Goal: Information Seeking & Learning: Learn about a topic

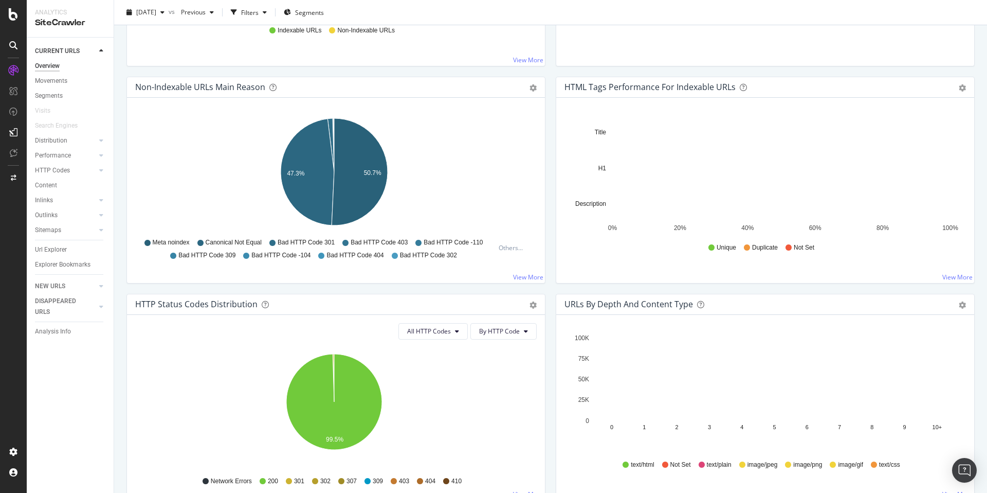
scroll to position [497, 0]
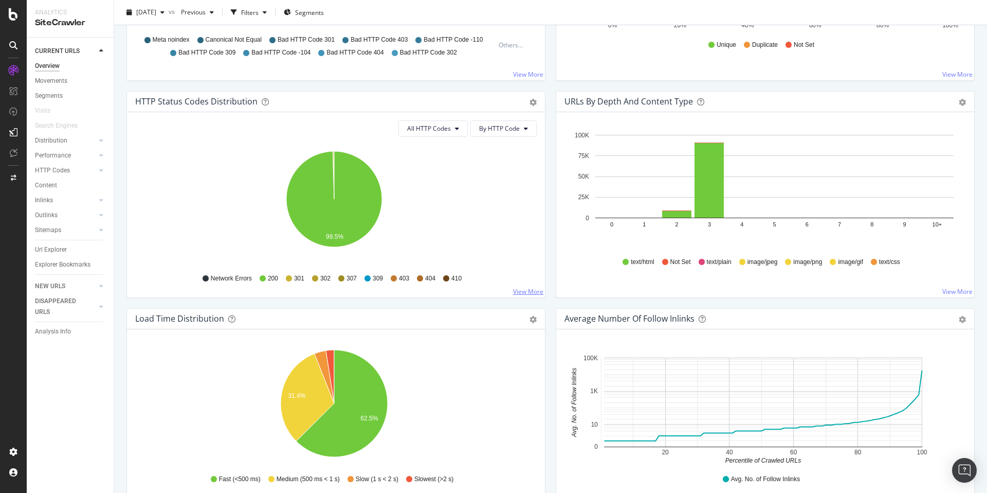
click at [531, 287] on link "View More" at bounding box center [528, 291] width 30 height 9
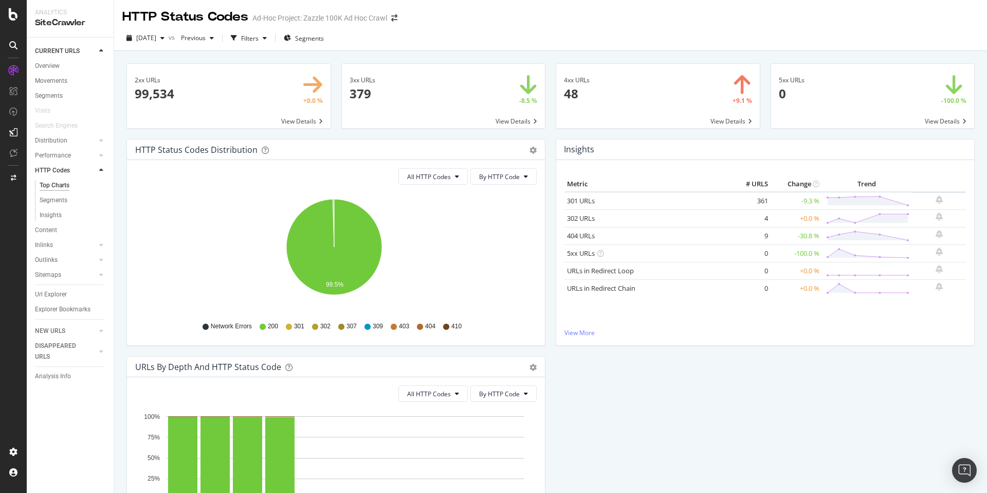
click at [608, 95] on span at bounding box center [658, 96] width 204 height 64
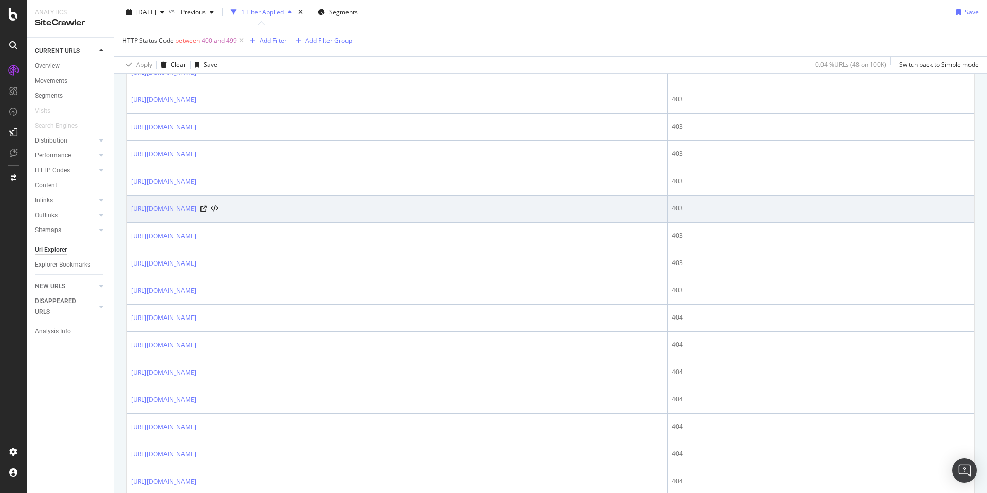
scroll to position [1190, 0]
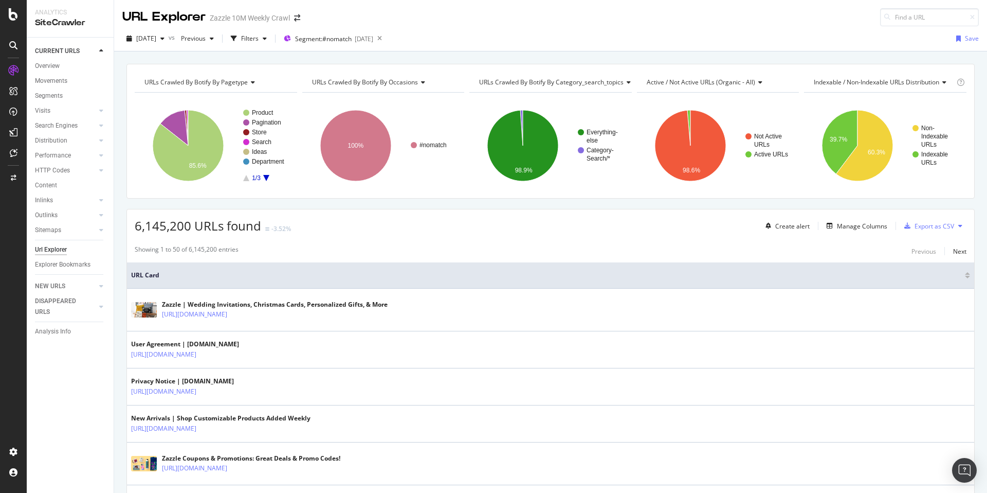
click at [483, 47] on div "[DATE] vs Previous Filters Segment: #nomatch [DATE] Save" at bounding box center [550, 40] width 873 height 21
click at [352, 41] on span "Segment: #nomatch" at bounding box center [323, 38] width 57 height 9
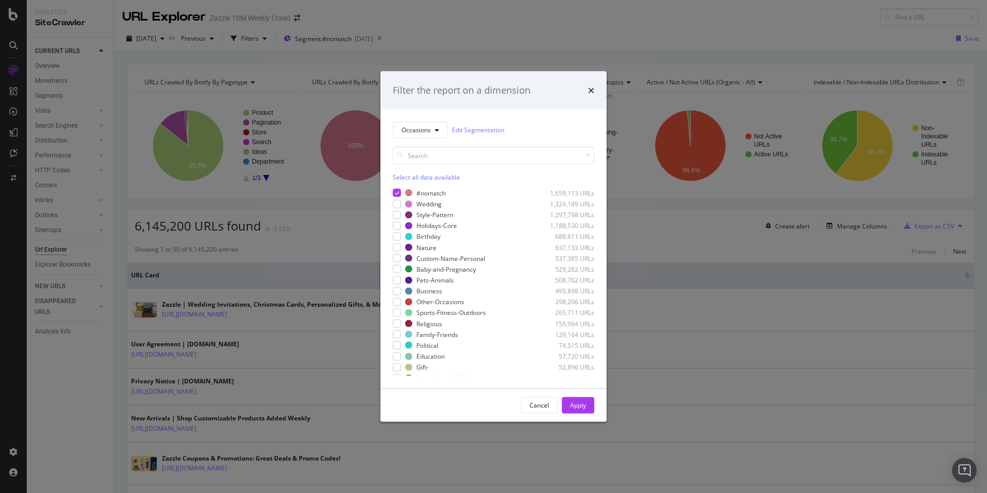
click at [587, 86] on div "Filter the report on a dimension" at bounding box center [494, 90] width 202 height 13
